Goal: Task Accomplishment & Management: Manage account settings

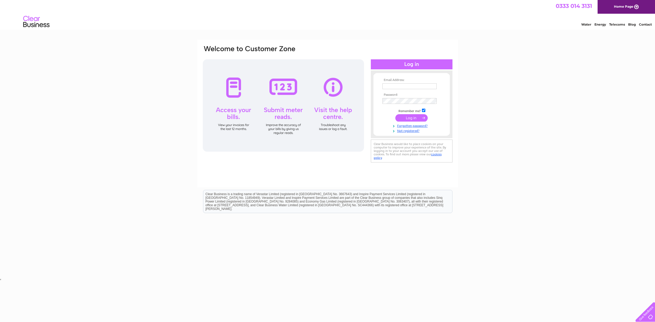
click at [394, 89] on td at bounding box center [411, 86] width 61 height 8
click at [394, 88] on input "text" at bounding box center [410, 86] width 54 height 6
type input "[EMAIL_ADDRESS][DOMAIN_NAME]"
click at [341, 112] on div at bounding box center [283, 105] width 161 height 92
